Goal: Transaction & Acquisition: Purchase product/service

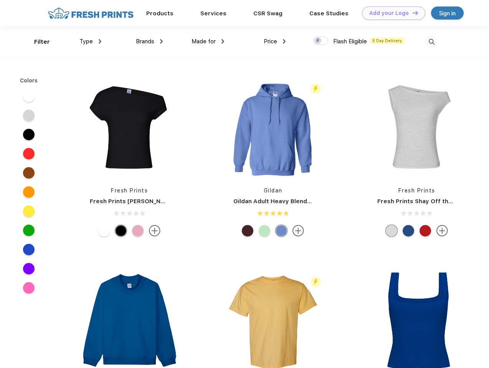
scroll to position [0, 0]
click at [390, 13] on link "Add your Logo Design Tool" at bounding box center [393, 13] width 63 height 13
click at [0, 0] on div "Design Tool" at bounding box center [0, 0] width 0 height 0
click at [411, 13] on link "Add your Logo Design Tool" at bounding box center [393, 13] width 63 height 13
click at [37, 42] on div "Filter" at bounding box center [42, 42] width 16 height 9
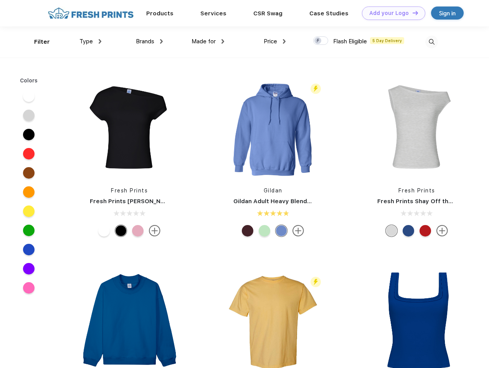
click at [91, 41] on span "Type" at bounding box center [85, 41] width 13 height 7
click at [149, 41] on span "Brands" at bounding box center [145, 41] width 18 height 7
click at [208, 41] on span "Made for" at bounding box center [203, 41] width 24 height 7
click at [275, 41] on span "Price" at bounding box center [269, 41] width 13 height 7
click at [321, 41] on div at bounding box center [320, 40] width 15 height 8
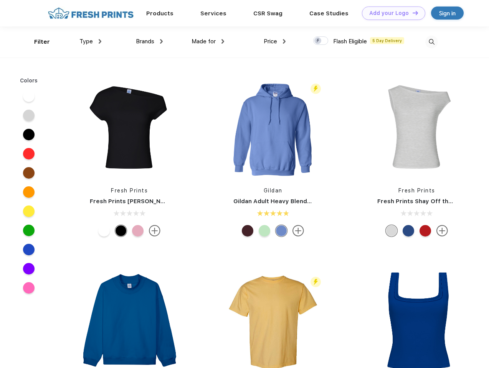
click at [318, 41] on input "checkbox" at bounding box center [315, 38] width 5 height 5
click at [431, 42] on img at bounding box center [431, 42] width 13 height 13
